Goal: Information Seeking & Learning: Learn about a topic

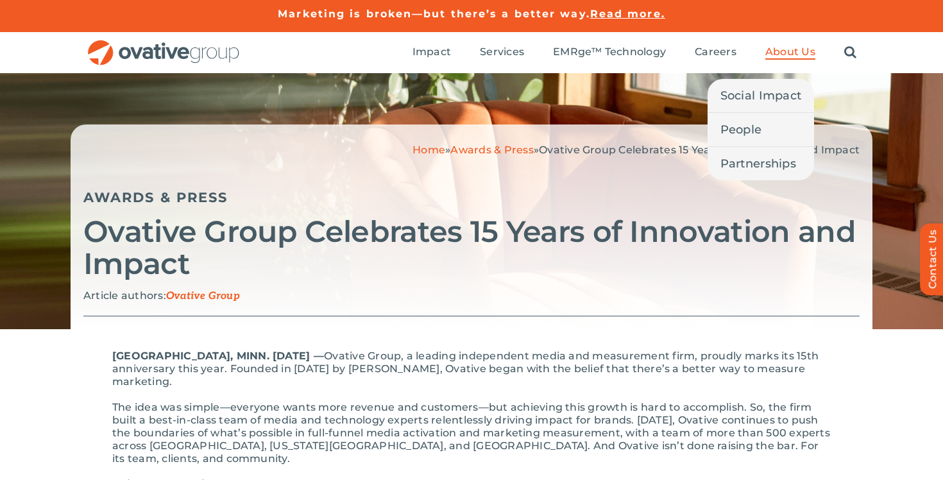
click at [767, 48] on span "About Us" at bounding box center [791, 52] width 50 height 13
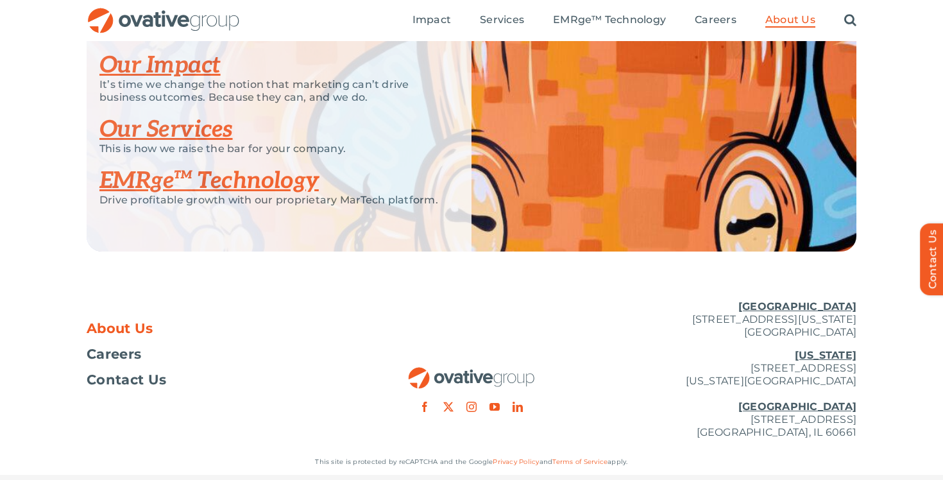
scroll to position [2747, 0]
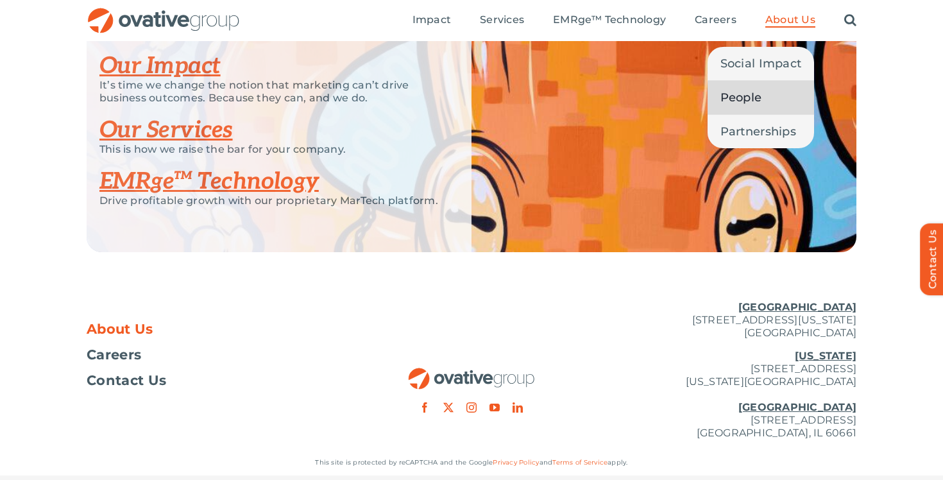
click at [767, 92] on link "People" at bounding box center [761, 97] width 107 height 33
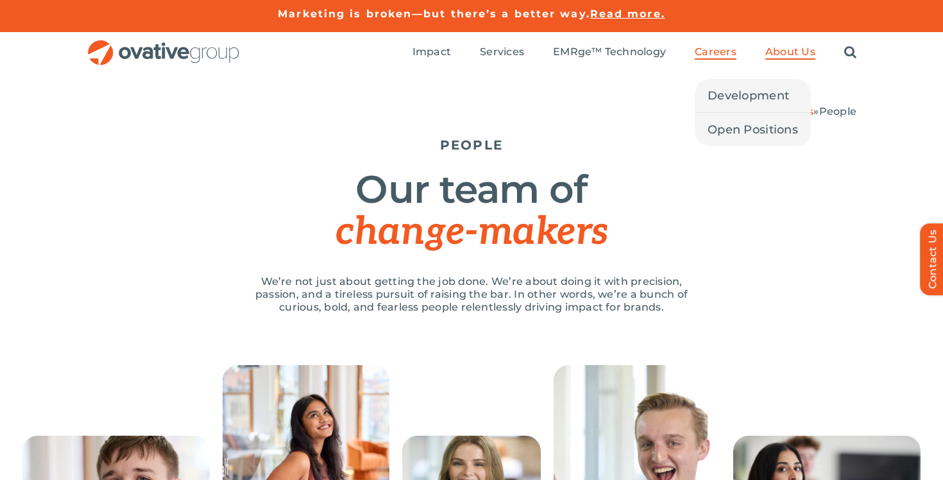
click at [730, 56] on span "Careers" at bounding box center [716, 52] width 42 height 13
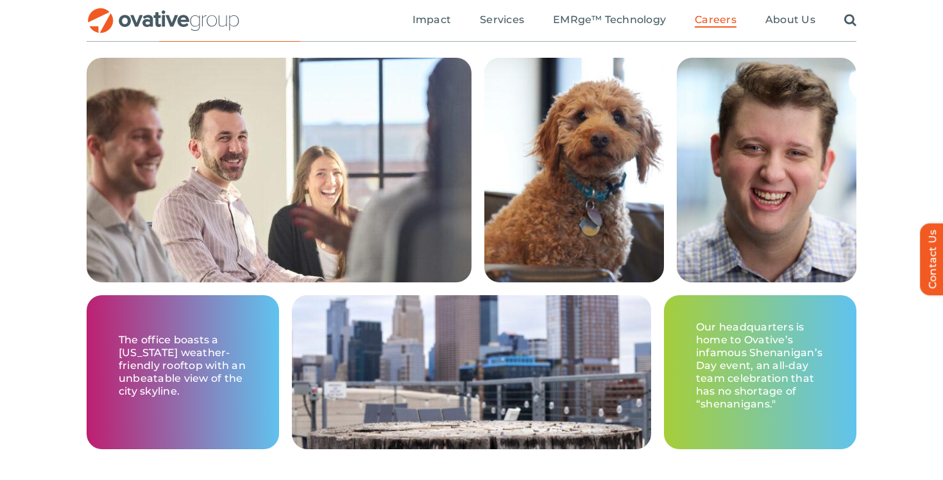
scroll to position [1953, 0]
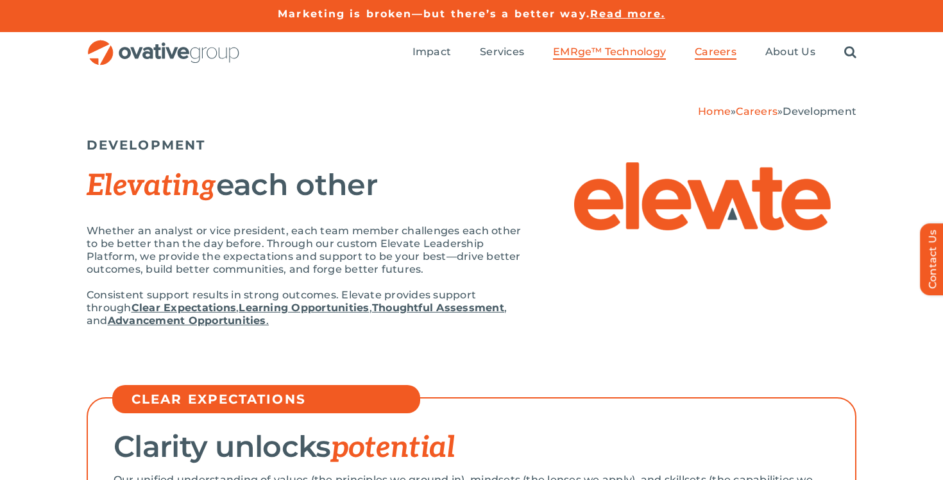
click at [618, 56] on span "EMRge™ Technology" at bounding box center [609, 52] width 113 height 13
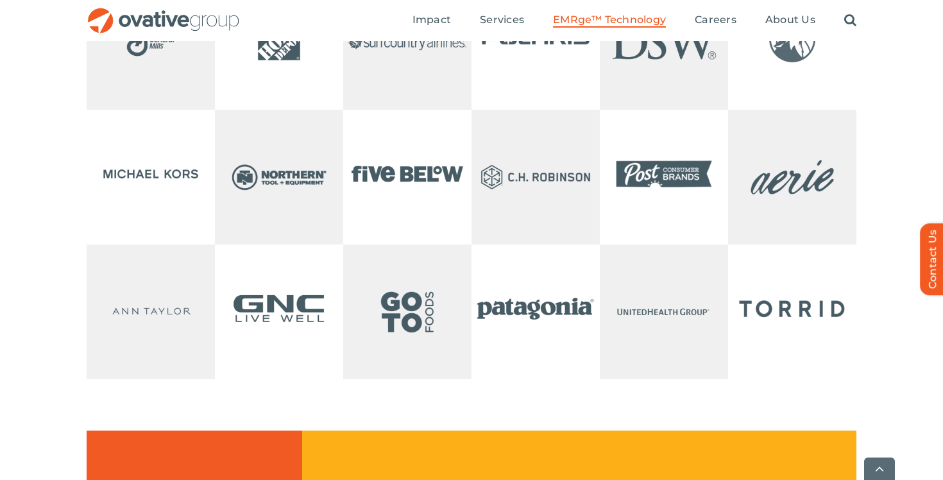
scroll to position [2841, 0]
